Goal: Find specific fact

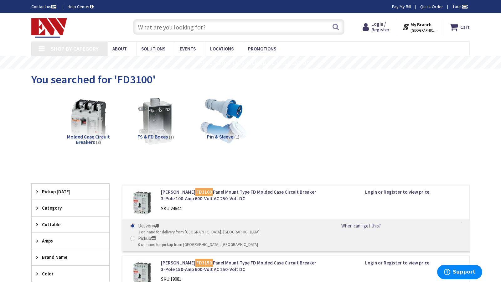
type input "Square de la Croix Rouge, Rte de la Croix Rouge, 75012 Paris, France"
